Goal: Find specific page/section: Find specific page/section

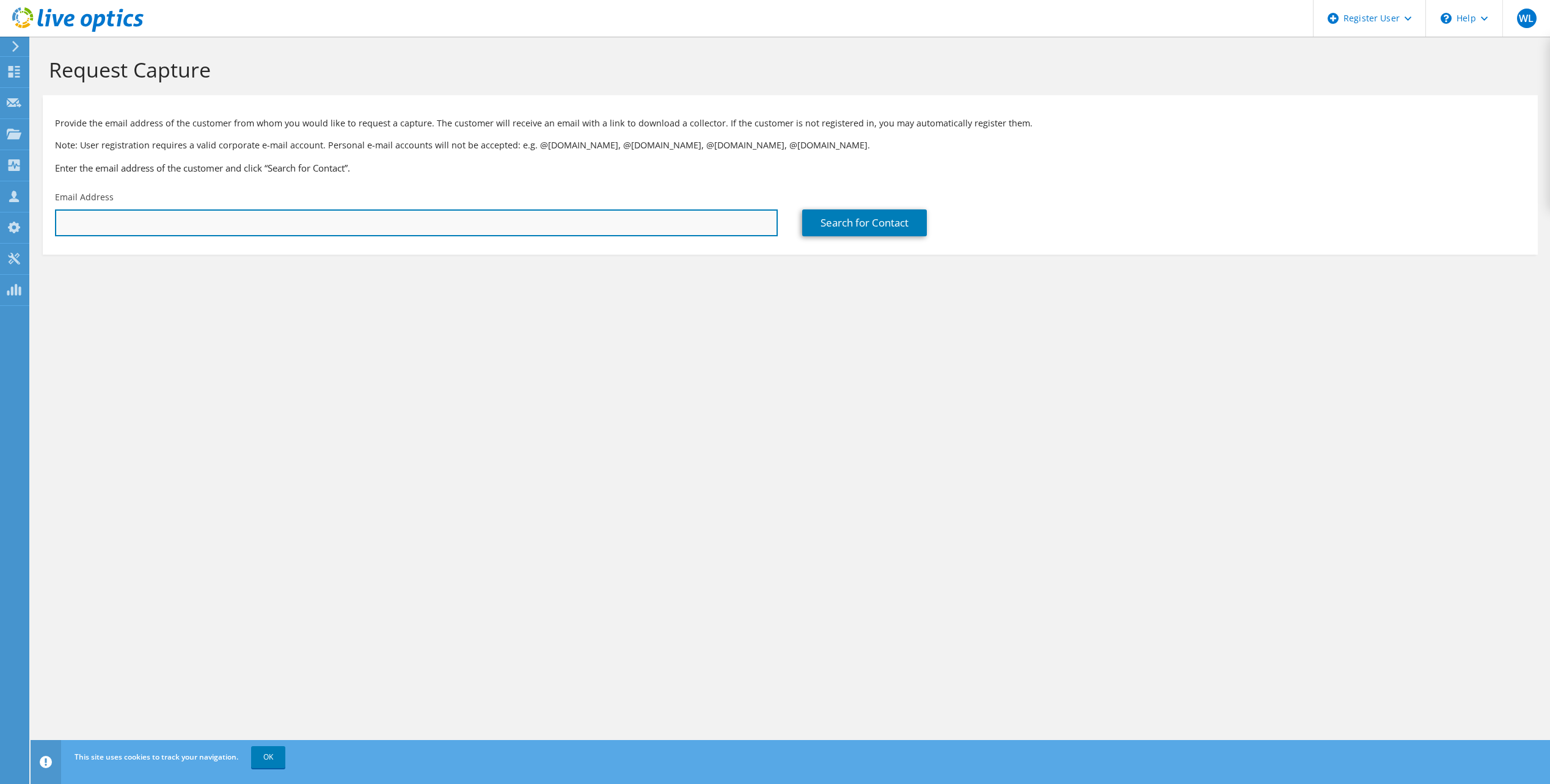
click at [252, 226] on input "text" at bounding box center [416, 223] width 723 height 27
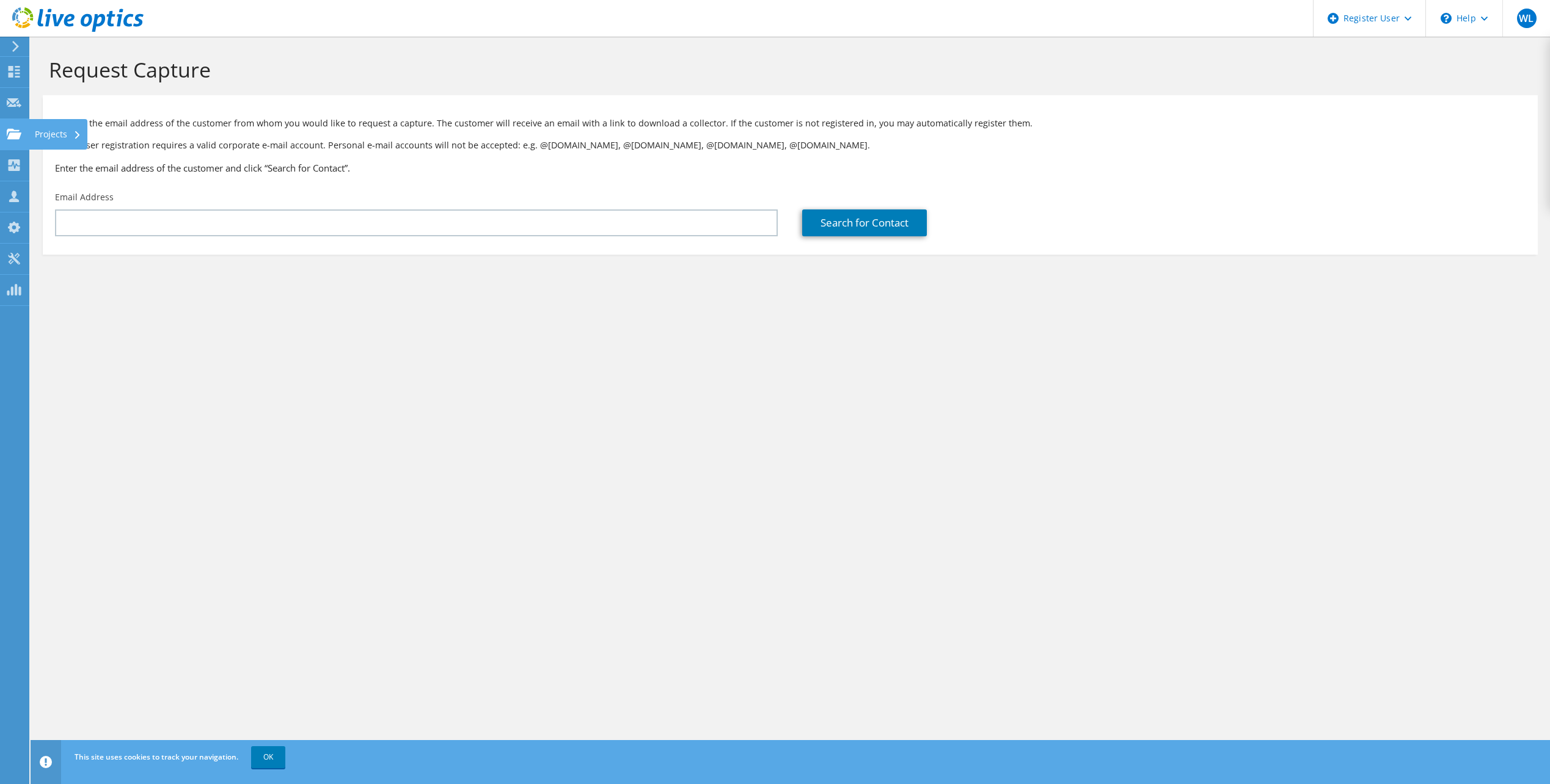
click at [20, 135] on use at bounding box center [14, 133] width 15 height 11
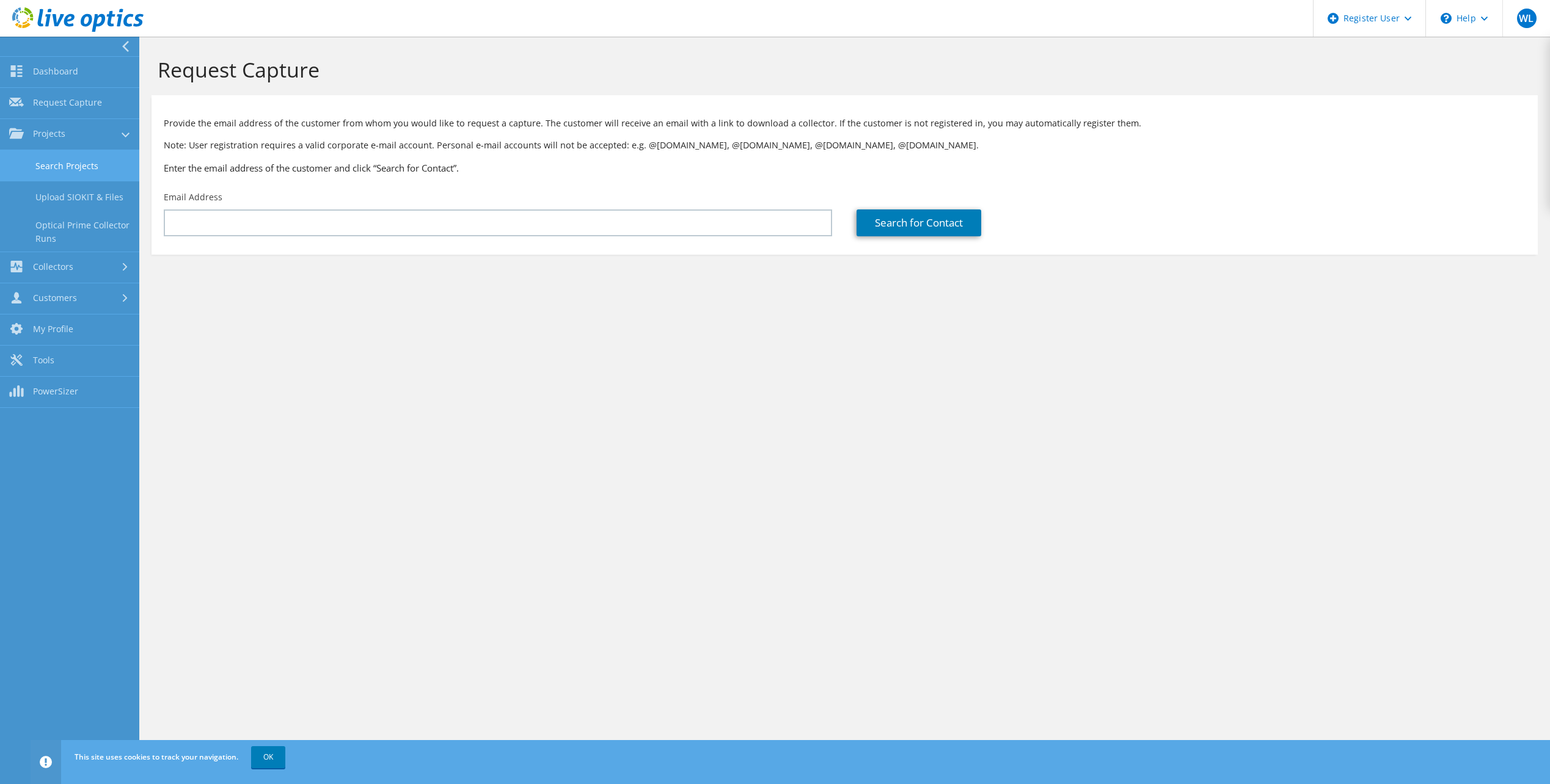
click at [84, 167] on link "Search Projects" at bounding box center [69, 165] width 140 height 31
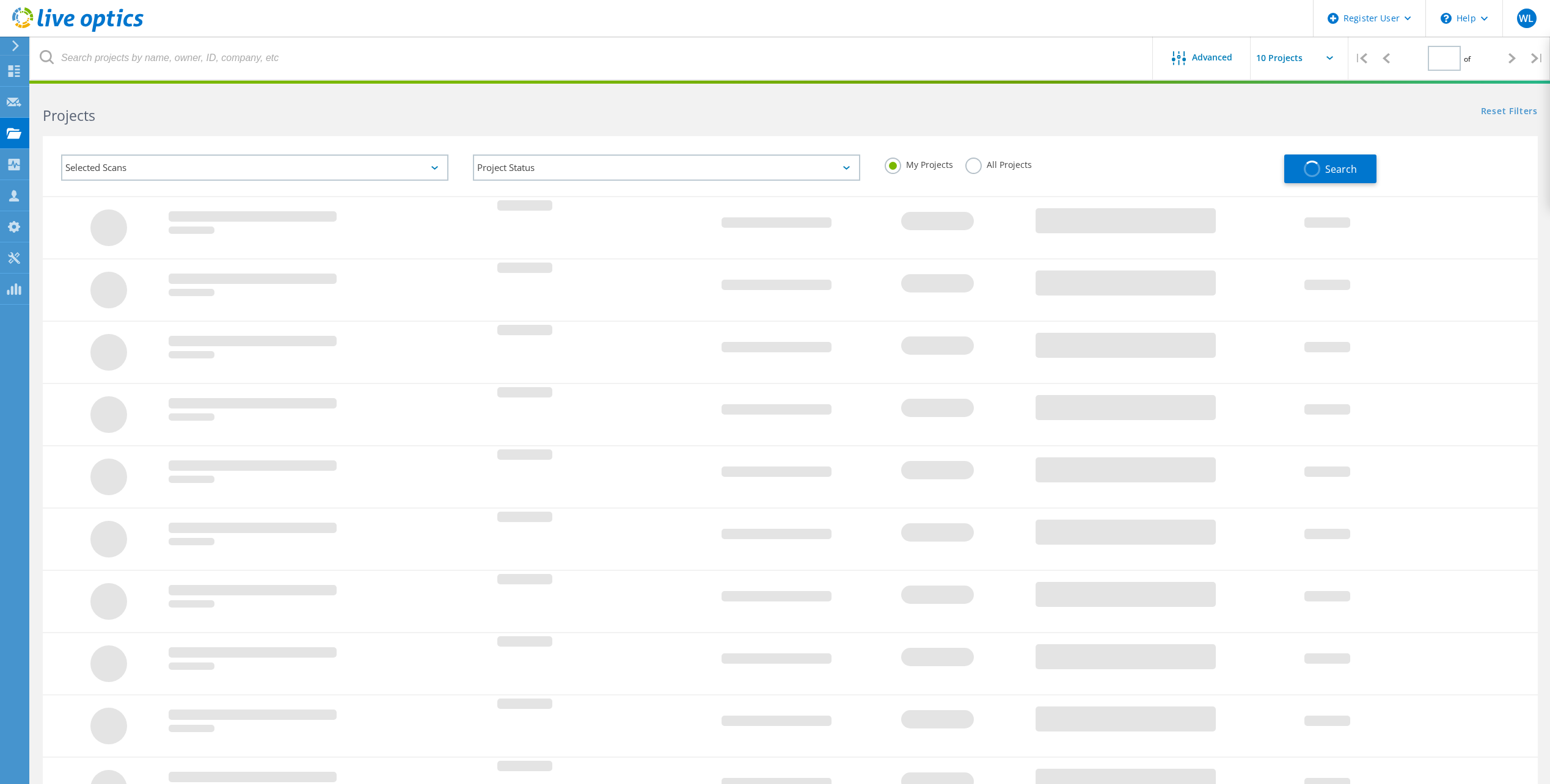
type input "1"
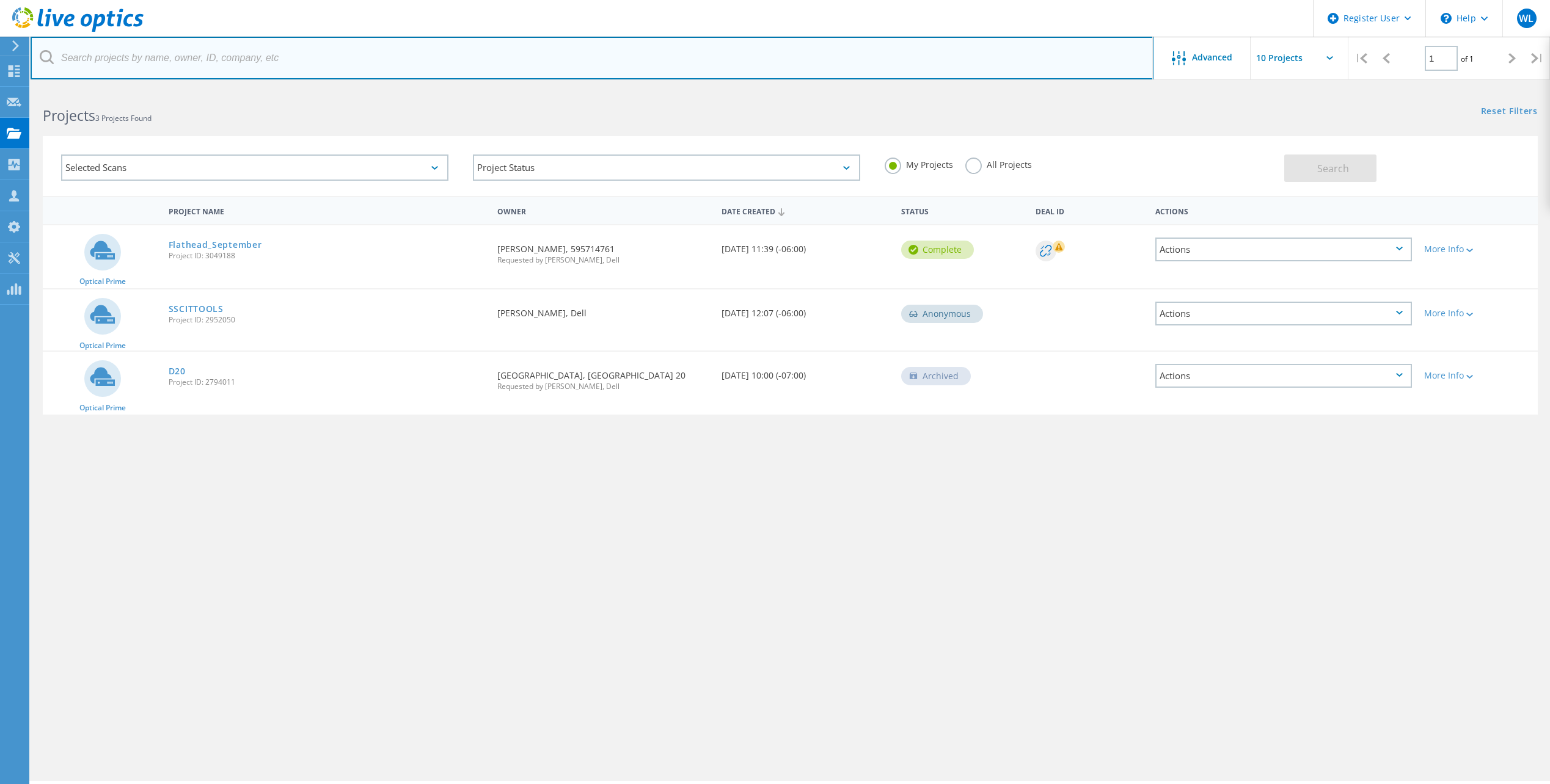
drag, startPoint x: 166, startPoint y: 43, endPoint x: 165, endPoint y: 53, distance: 10.0
click at [165, 46] on input "text" at bounding box center [592, 57] width 1123 height 43
paste input "Jeff Williams <jeff_williams@gfps.k12.mt.us>"
drag, startPoint x: 125, startPoint y: 55, endPoint x: -2, endPoint y: 40, distance: 127.9
click at [0, 40] on html "Register User \n Help Explore Helpful Articles Contact Support WL Dell User Wil…" at bounding box center [775, 408] width 1550 height 818
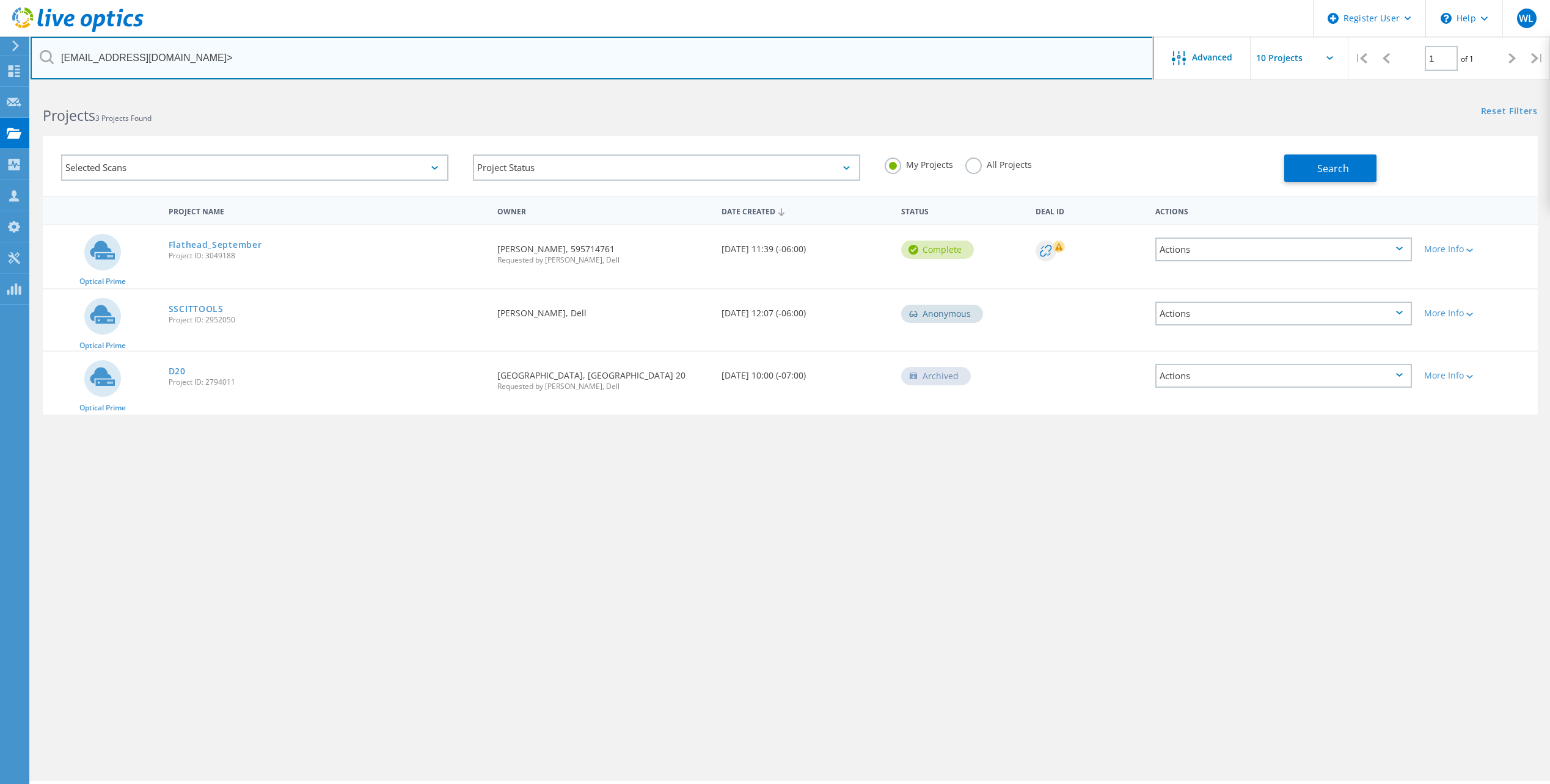
click at [196, 57] on input "jeff_williams@gfps.k12.mt.us>" at bounding box center [592, 57] width 1123 height 43
type input "jeff_williams@gfps.k12.mt.us"
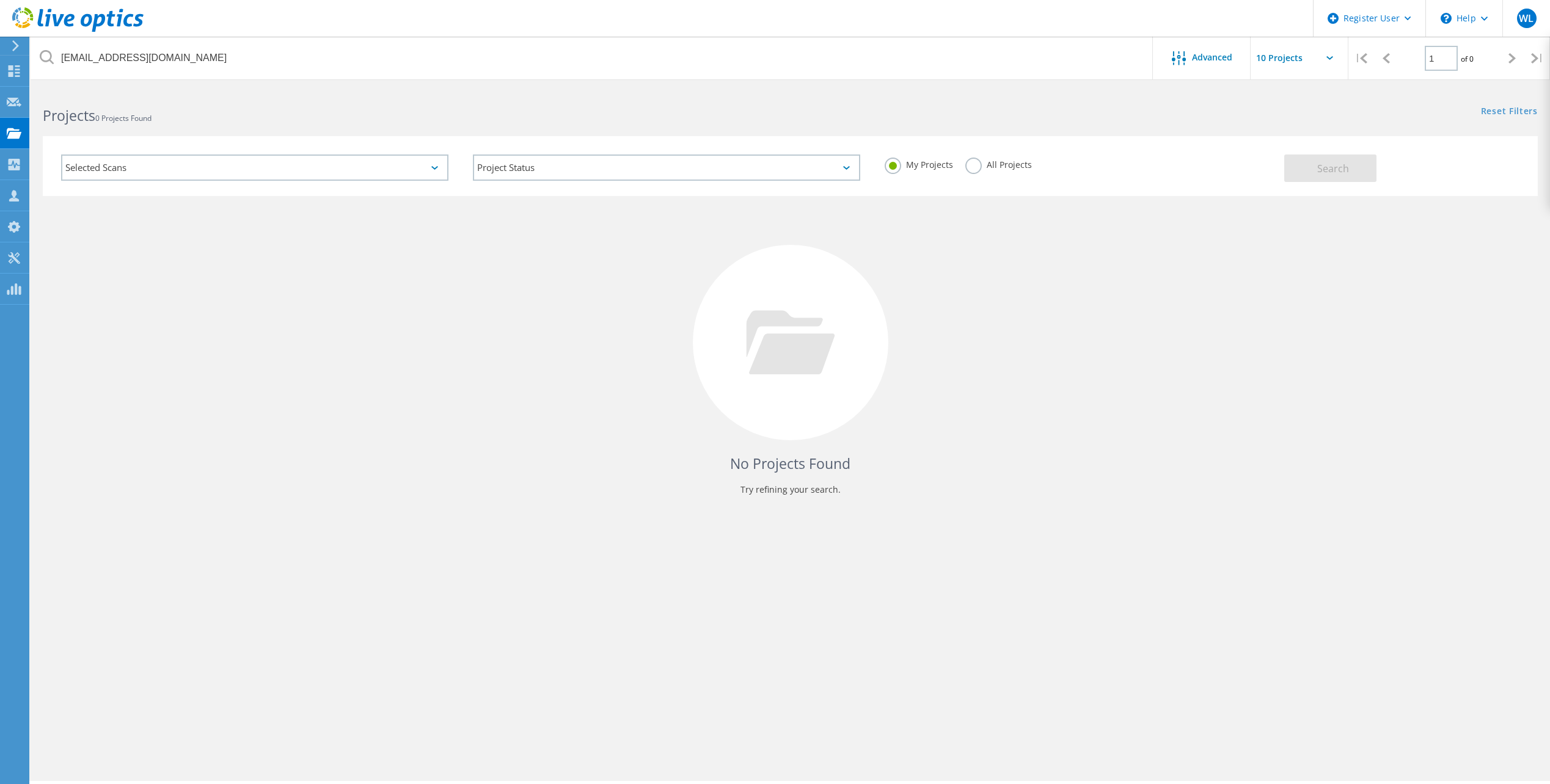
click at [970, 164] on label "All Projects" at bounding box center [998, 163] width 67 height 12
click at [0, 0] on input "All Projects" at bounding box center [0, 0] width 0 height 0
click at [1320, 170] on span "Search" at bounding box center [1333, 168] width 32 height 13
